Goal: Task Accomplishment & Management: Manage account settings

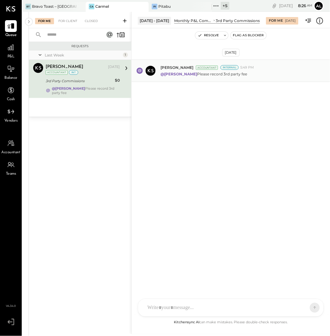
drag, startPoint x: 249, startPoint y: 75, endPoint x: 224, endPoint y: 76, distance: 25.2
click at [224, 76] on div "@[PERSON_NAME] Please record 3rd party fee" at bounding box center [243, 73] width 165 height 7
copy p "3rd party fee"
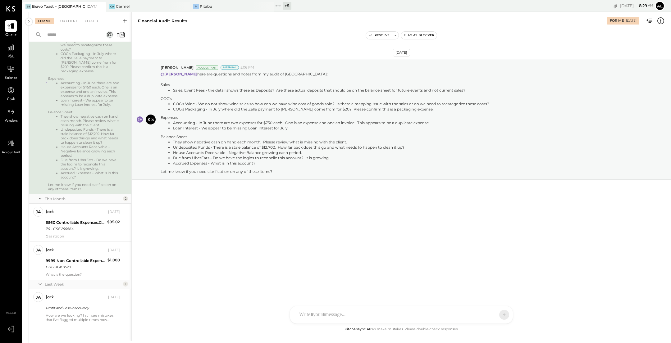
scroll to position [119, 0]
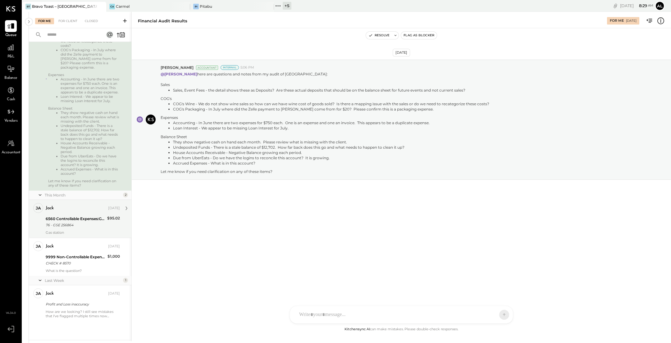
click at [87, 219] on div "6560 Controllable Expenses:General & Administrative Expenses:Bank Charges & Fees" at bounding box center [76, 219] width 60 height 6
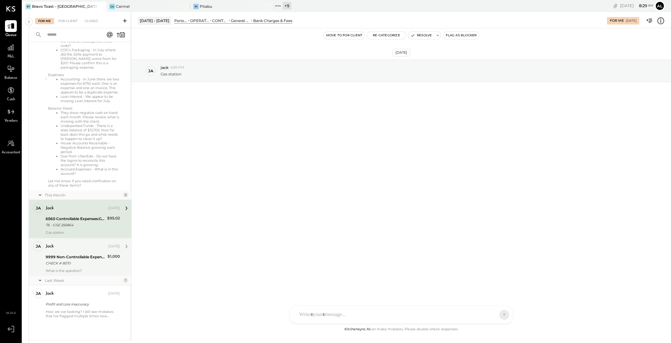
click at [87, 254] on div "9999 Non-Controllable Expenses:Other Income and Expenses:To Be Classified P&L" at bounding box center [76, 257] width 60 height 6
